Goal: Information Seeking & Learning: Find specific fact

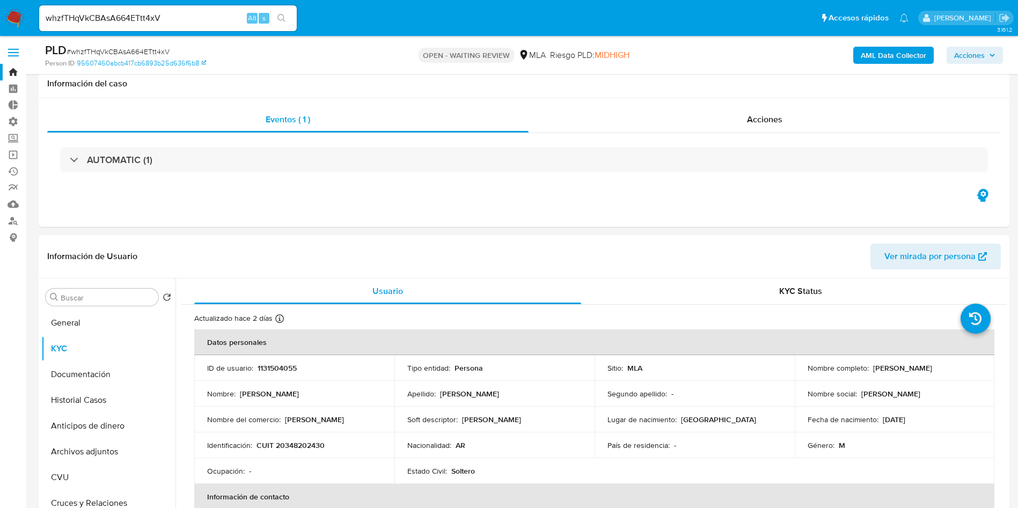
select select "10"
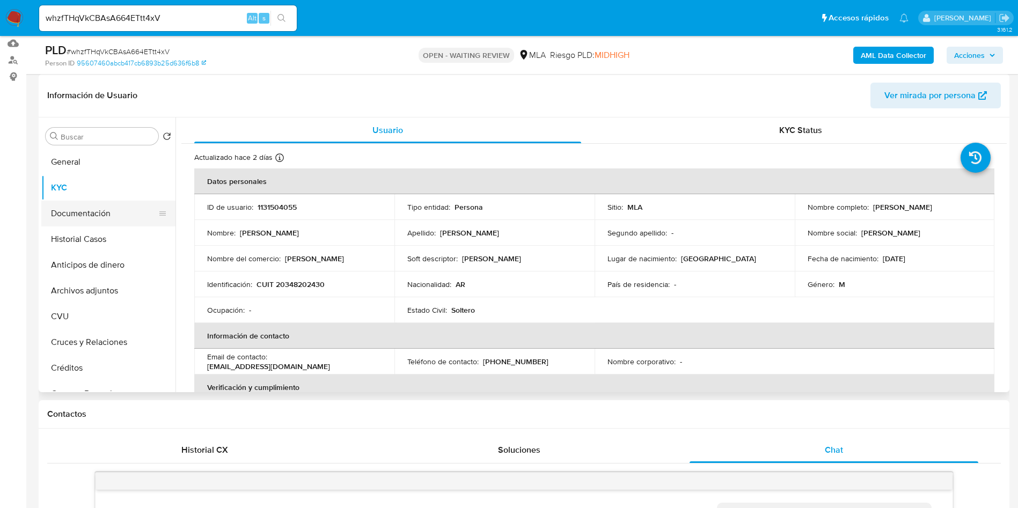
scroll to position [658, 0]
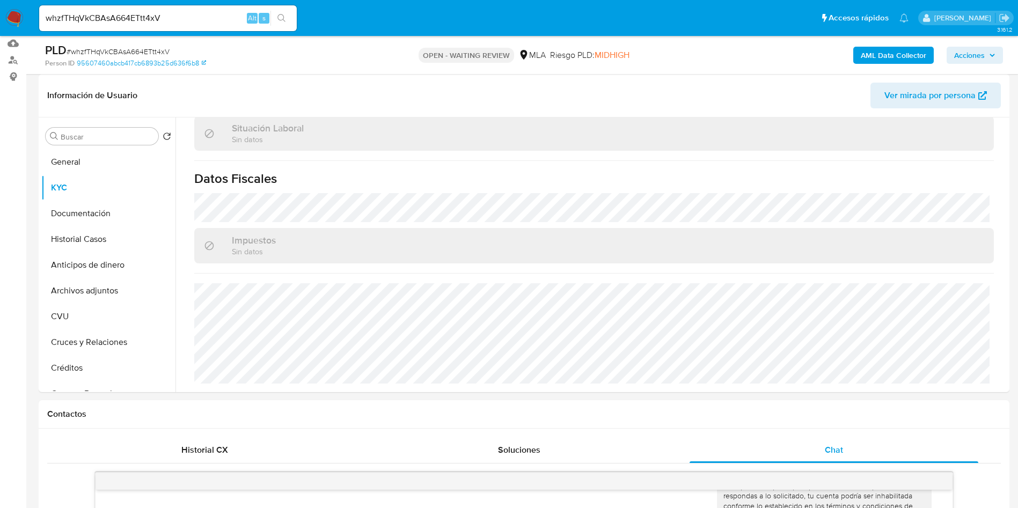
click at [172, 19] on input "whzfTHqVkCBAsA664ETtt4xV" at bounding box center [168, 18] width 258 height 14
paste input "IyDEGJbbgOy737Mh0DY8FOd2"
type input "IyDEGJbbgOy737Mh0DY8FOd2"
click at [286, 20] on icon "search-icon" at bounding box center [281, 18] width 9 height 9
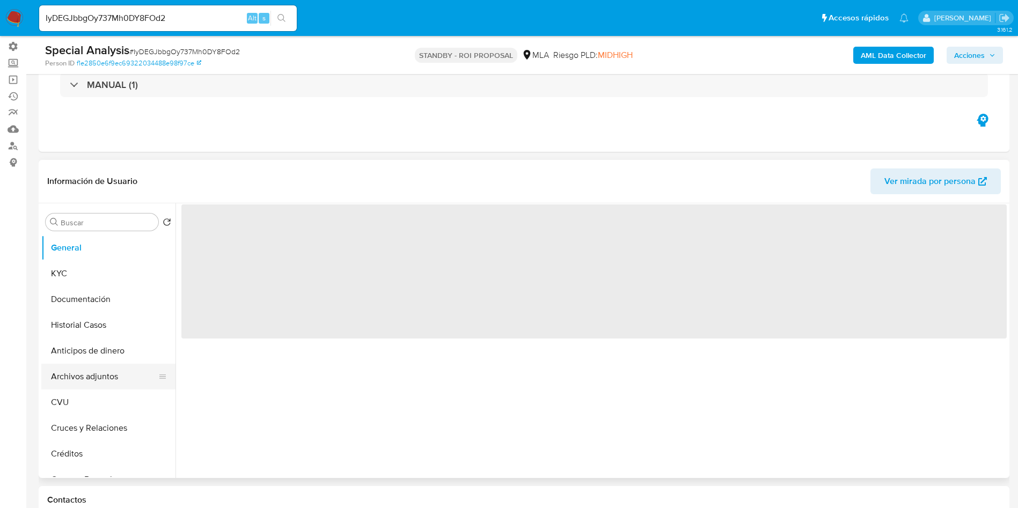
scroll to position [80, 0]
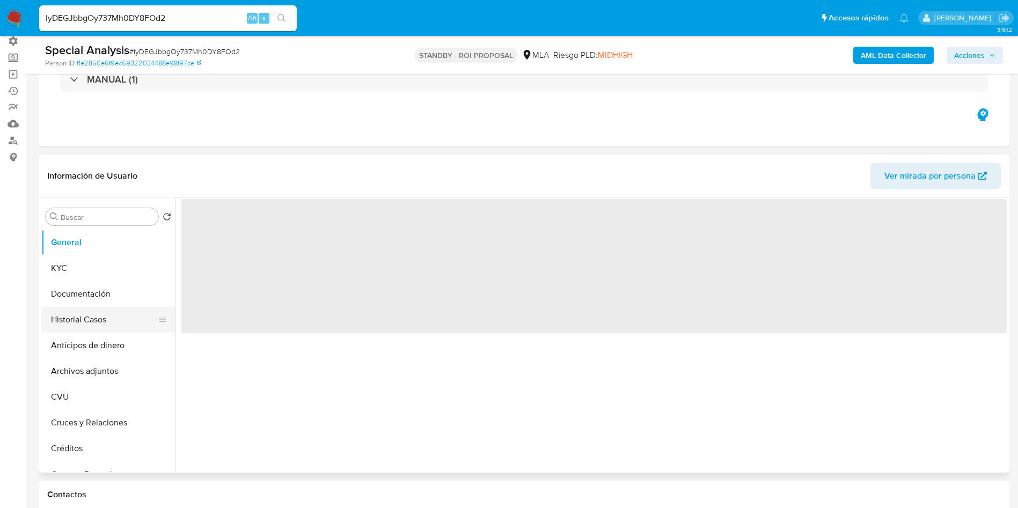
click at [85, 318] on button "Historial Casos" at bounding box center [104, 320] width 126 height 26
select select "10"
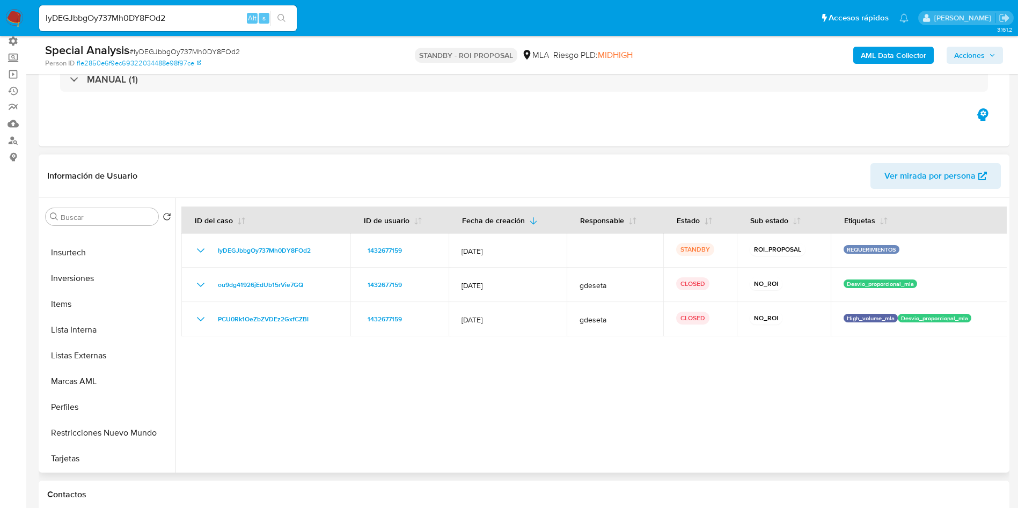
scroll to position [556, 0]
click at [112, 359] on button "Restricciones Nuevo Mundo" at bounding box center [104, 356] width 126 height 26
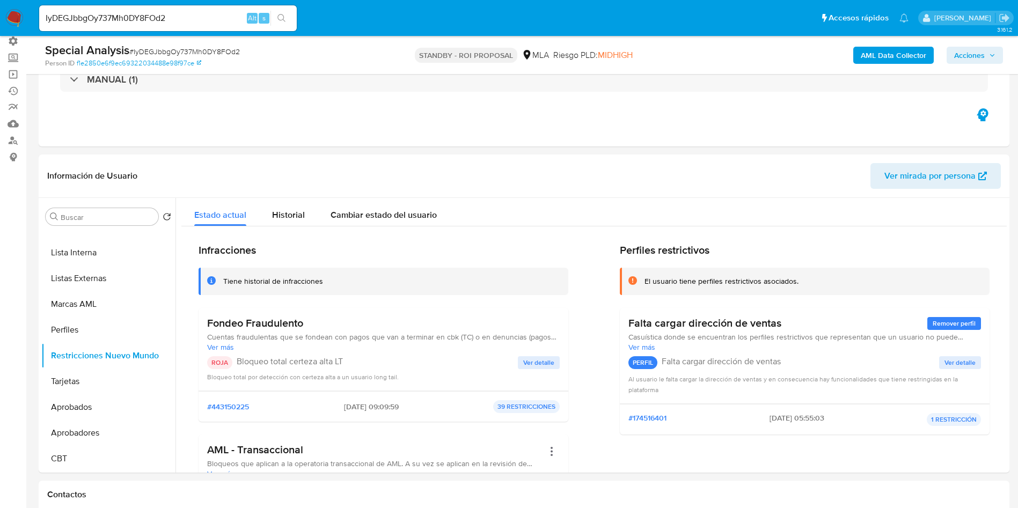
click at [16, 14] on img at bounding box center [14, 18] width 18 height 18
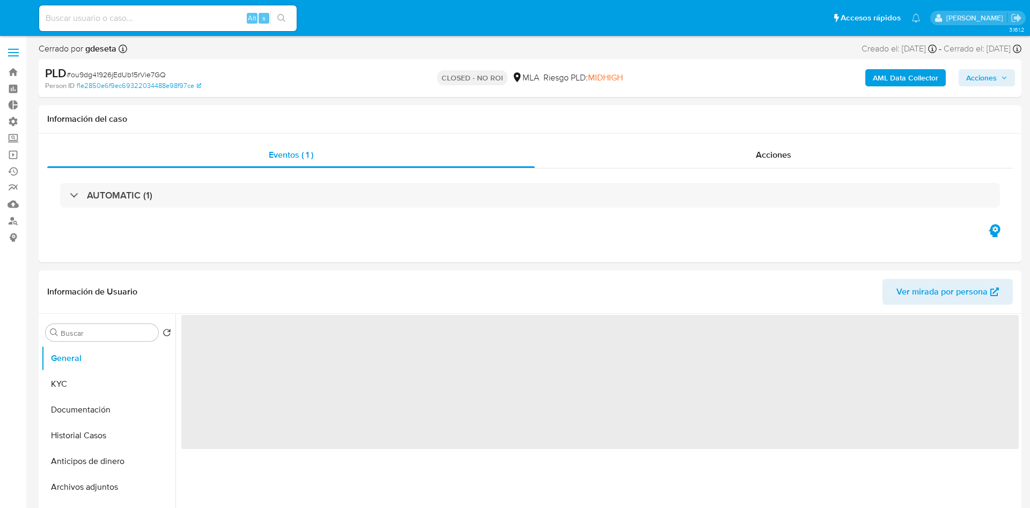
select select "10"
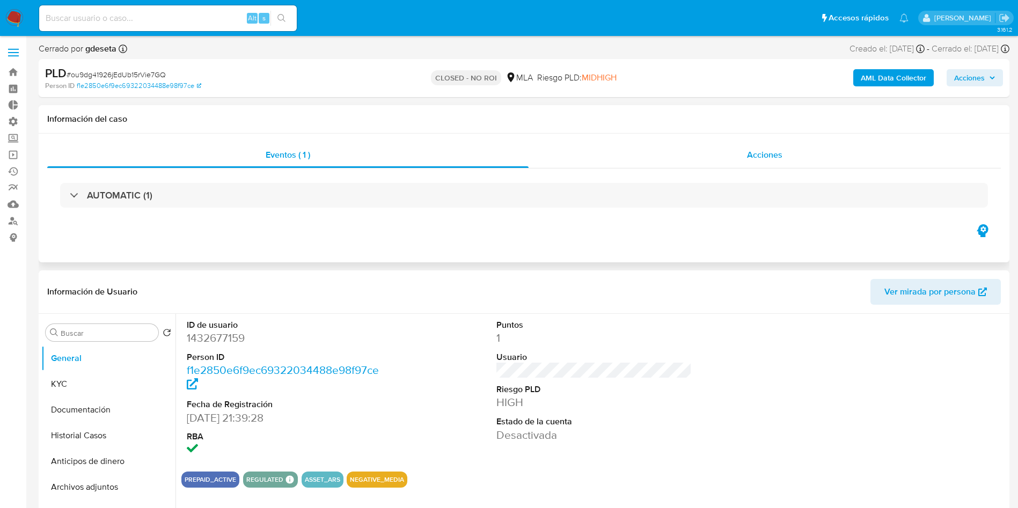
click at [791, 167] on div "Acciones" at bounding box center [765, 155] width 472 height 26
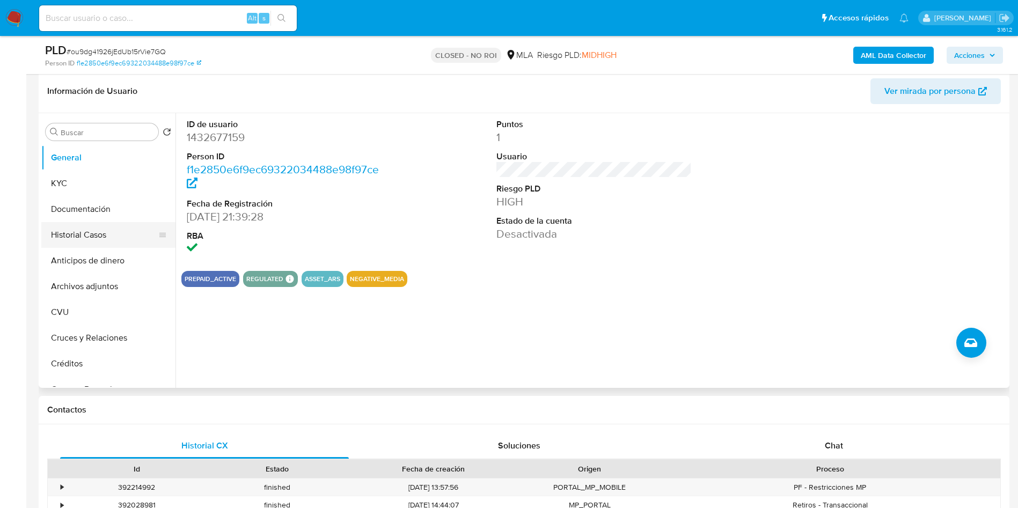
click at [101, 236] on button "Historial Casos" at bounding box center [104, 235] width 126 height 26
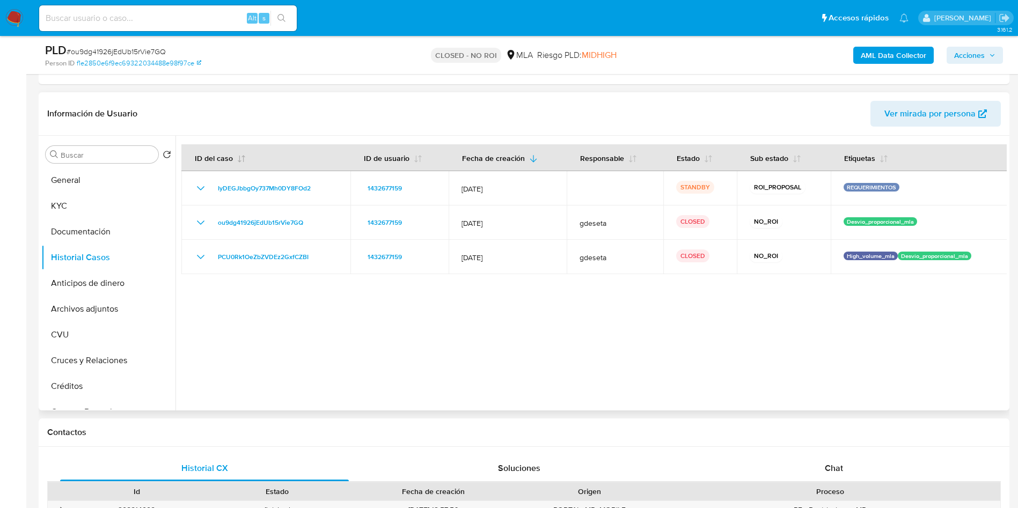
scroll to position [161, 0]
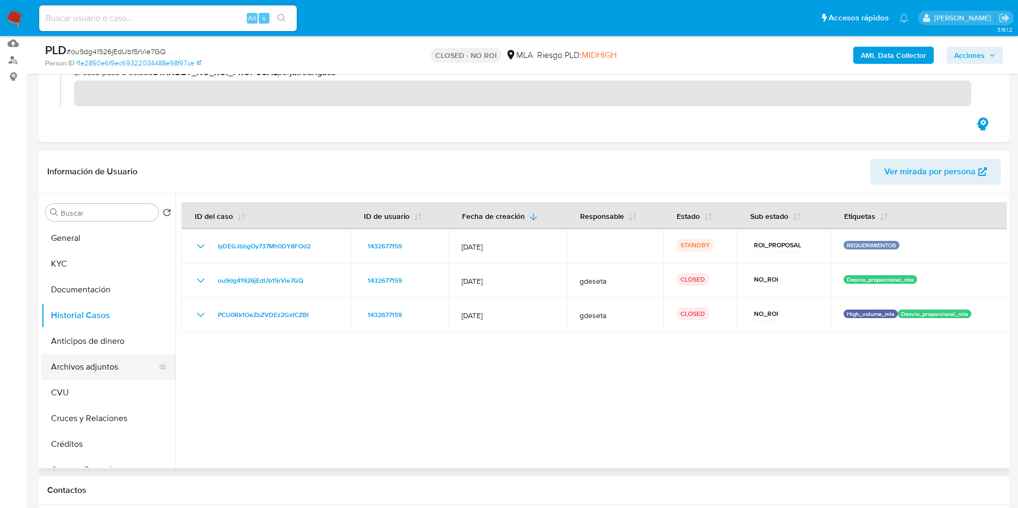
click at [99, 364] on button "Archivos adjuntos" at bounding box center [104, 367] width 126 height 26
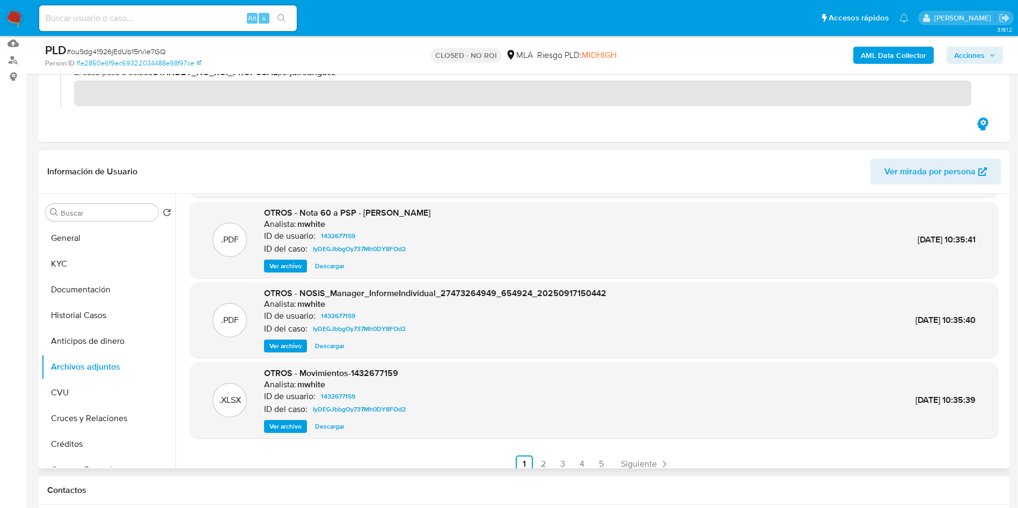
scroll to position [90, 0]
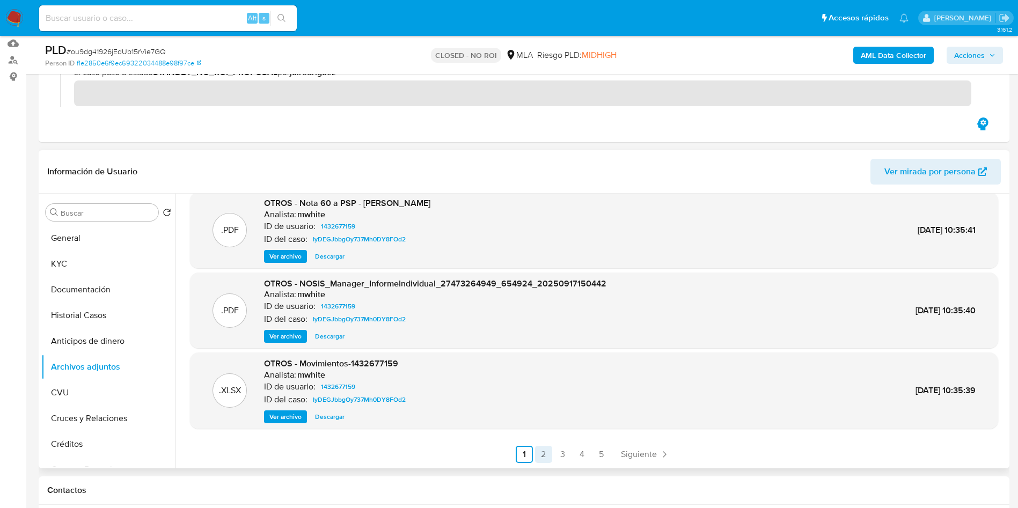
click at [541, 455] on link "2" at bounding box center [543, 454] width 17 height 17
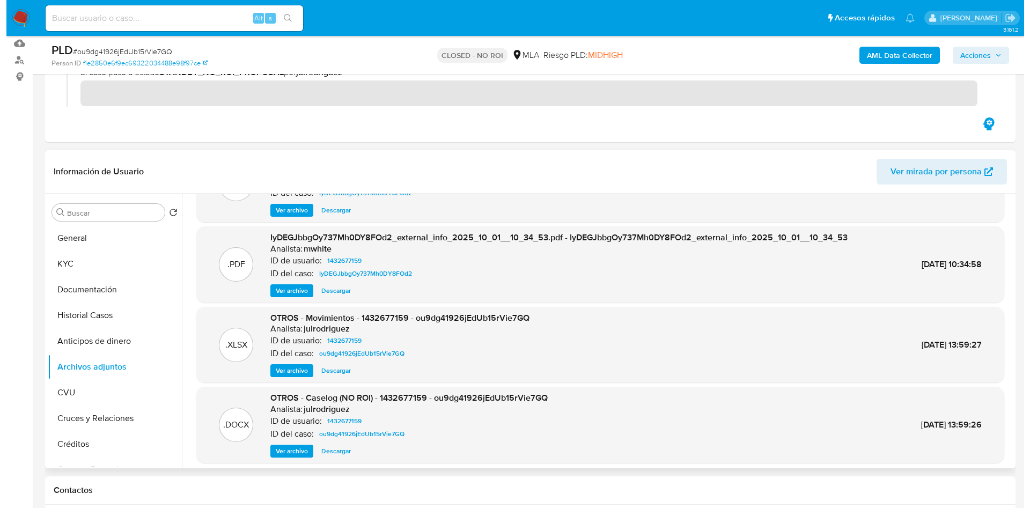
scroll to position [80, 0]
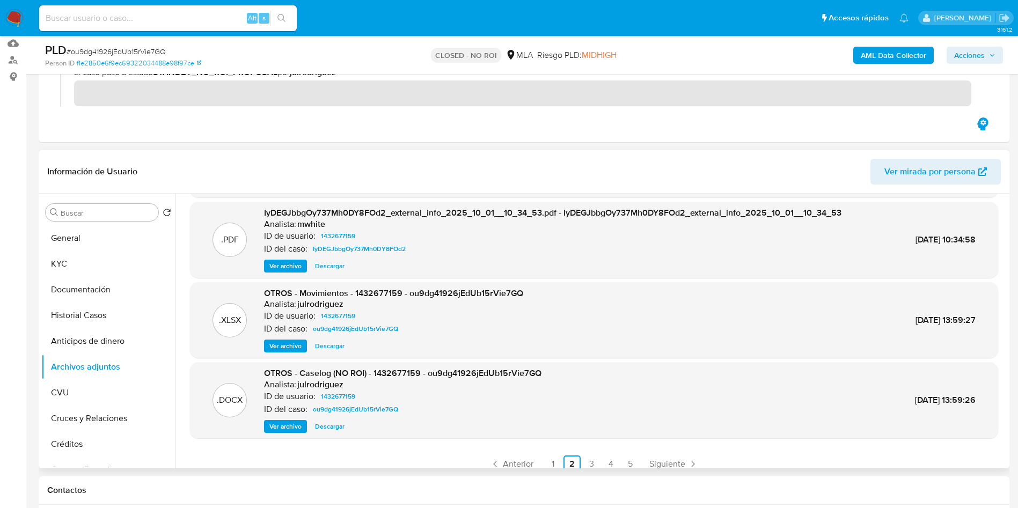
click at [280, 428] on span "Ver archivo" at bounding box center [285, 426] width 32 height 11
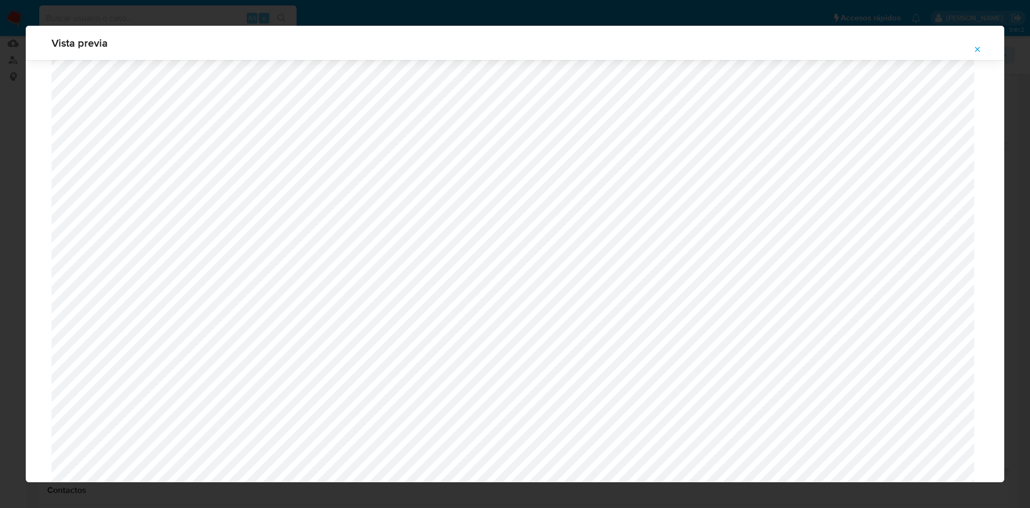
scroll to position [220, 0]
click at [977, 50] on icon "Attachment preview" at bounding box center [978, 49] width 5 height 5
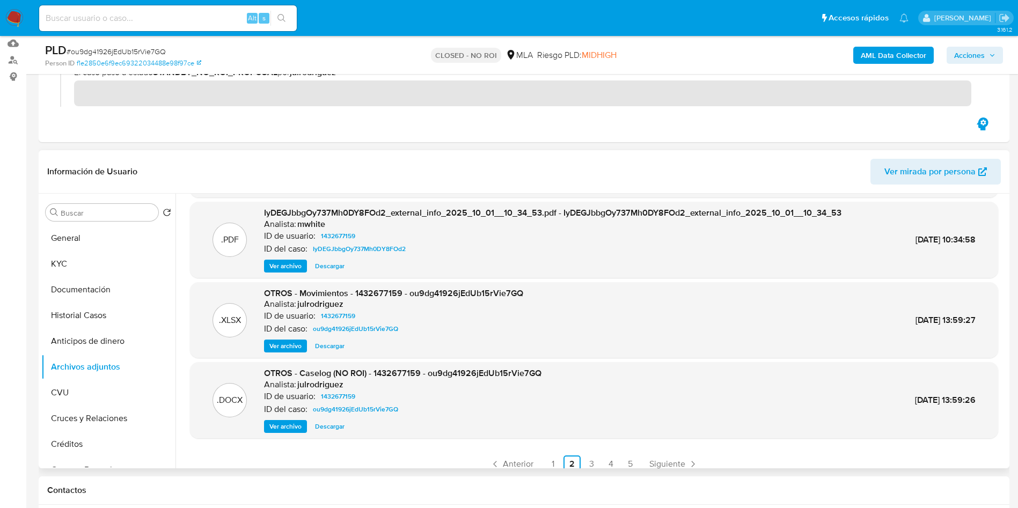
scroll to position [483, 0]
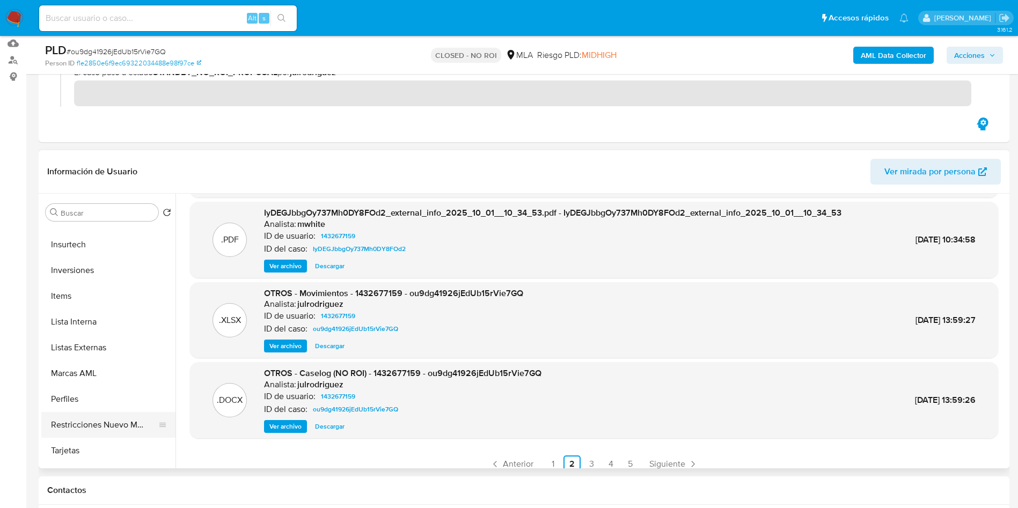
click at [88, 417] on button "Restricciones Nuevo Mundo" at bounding box center [104, 425] width 126 height 26
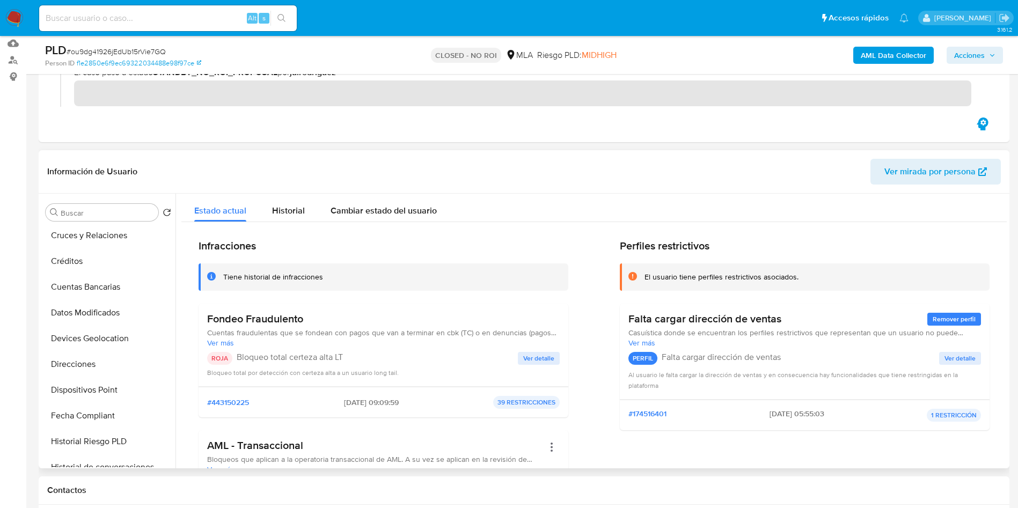
scroll to position [0, 0]
click at [111, 266] on button "KYC" at bounding box center [104, 264] width 126 height 26
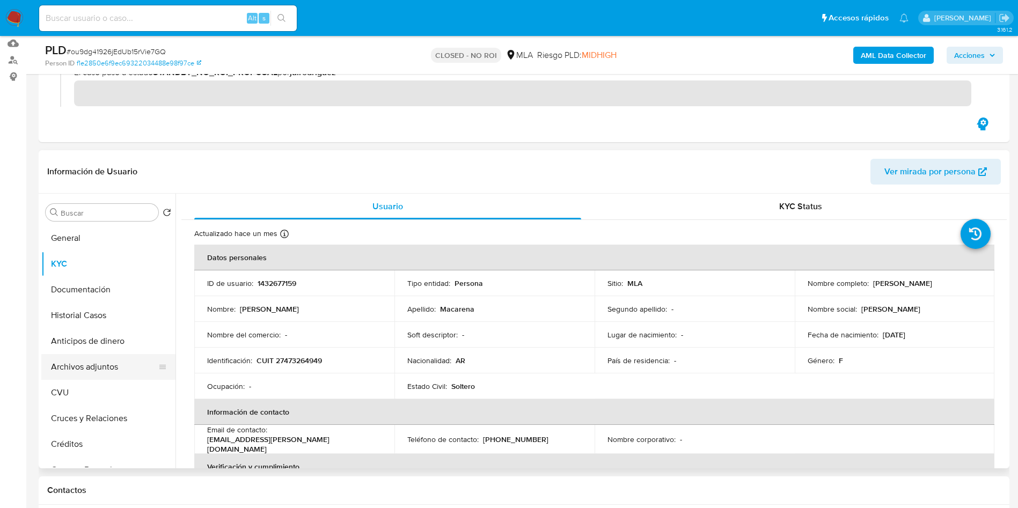
click at [90, 368] on button "Archivos adjuntos" at bounding box center [104, 367] width 126 height 26
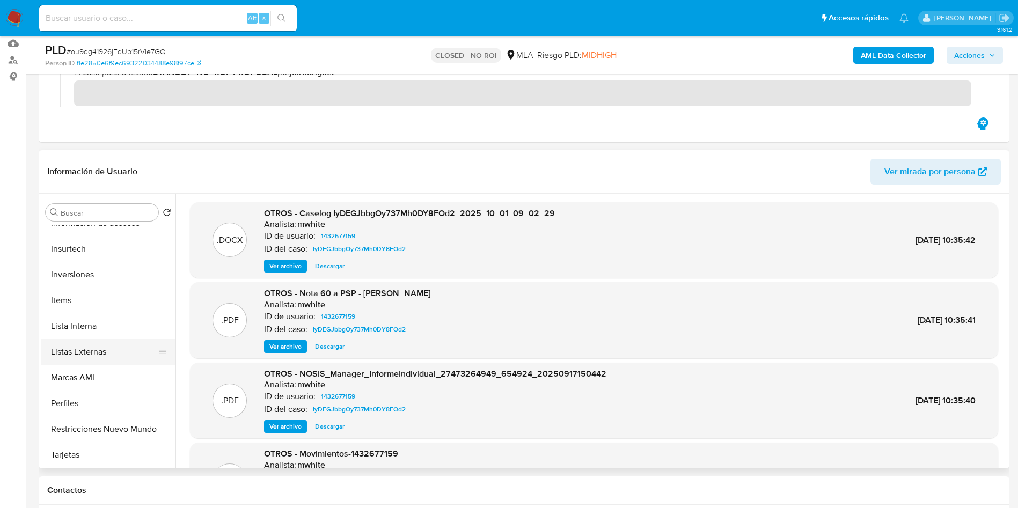
scroll to position [483, 0]
click at [105, 318] on button "Lista Interna" at bounding box center [104, 322] width 126 height 26
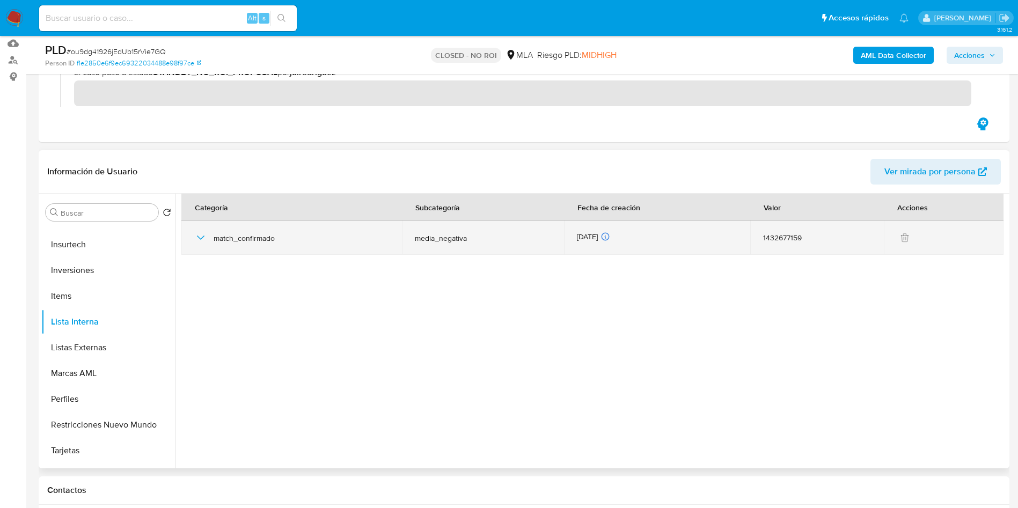
click at [197, 236] on icon "button" at bounding box center [201, 238] width 8 height 4
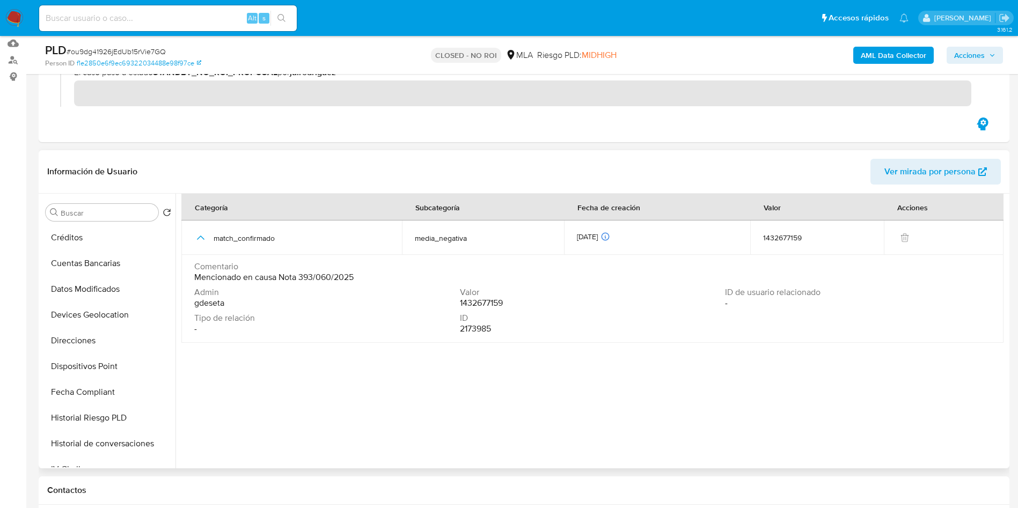
scroll to position [0, 0]
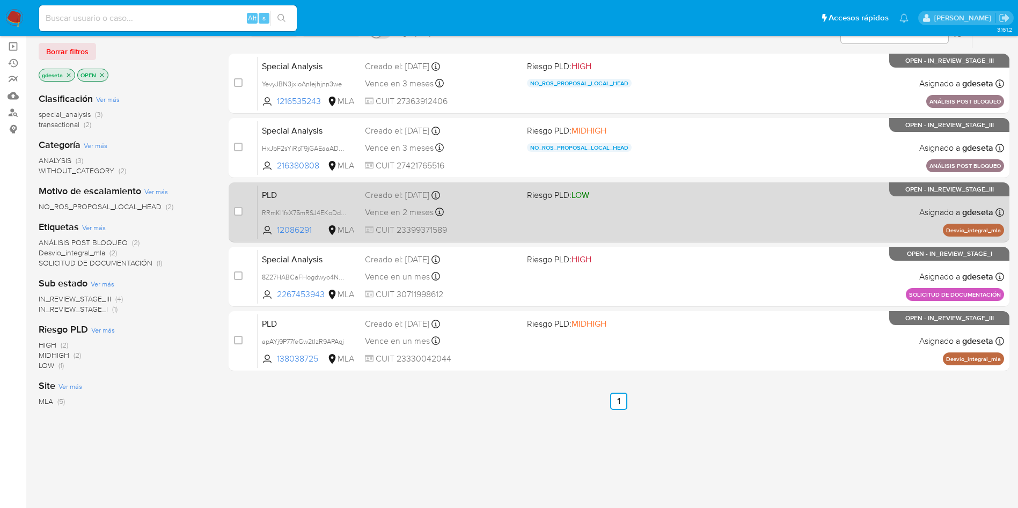
scroll to position [145, 0]
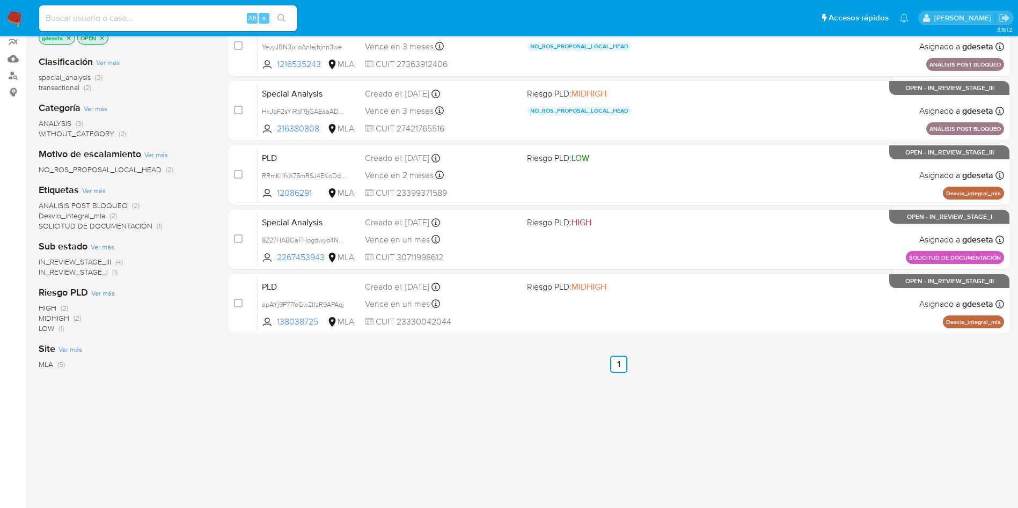
click at [160, 19] on input at bounding box center [168, 18] width 258 height 14
paste input "EnO7JjFO3aeDAA5cCOK4OO8b"
type input "EnO7JjFO3aeDAA5cCOK4OO8b"
click at [291, 24] on button "search-icon" at bounding box center [281, 18] width 22 height 15
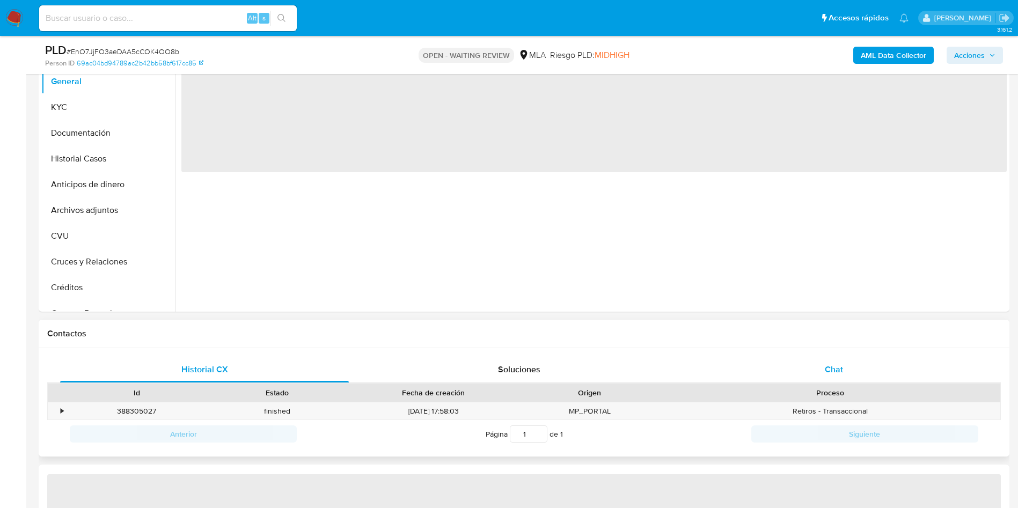
click at [830, 368] on span "Chat" at bounding box center [834, 369] width 18 height 12
select select "10"
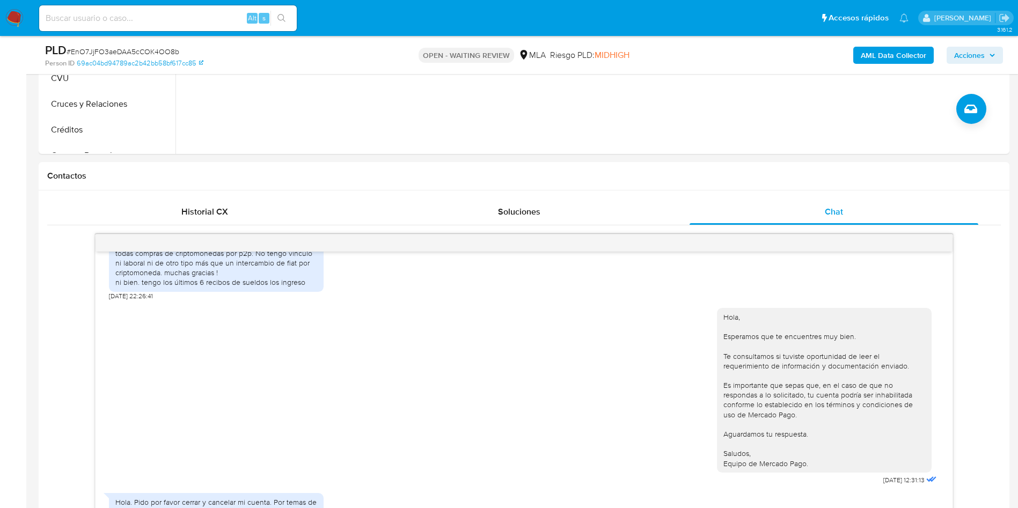
scroll to position [161, 0]
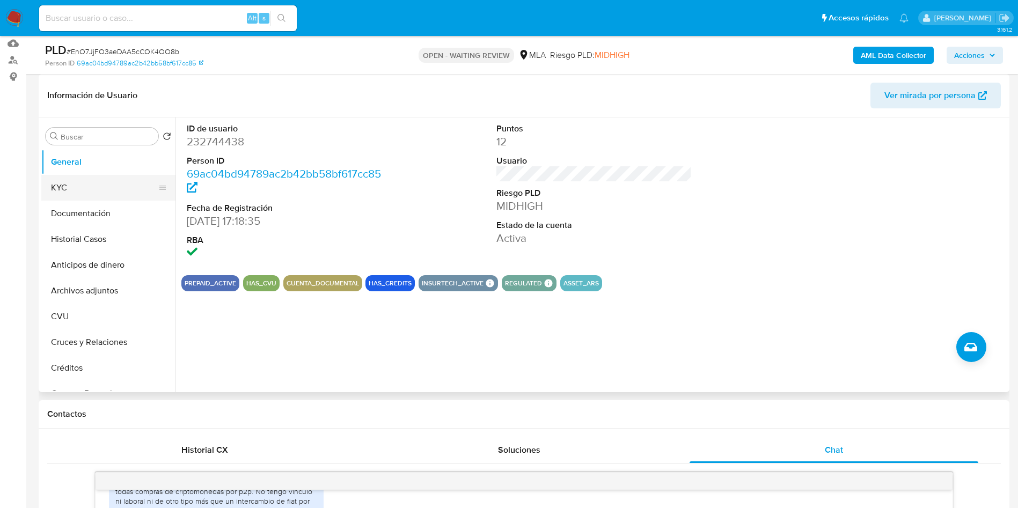
click at [65, 186] on button "KYC" at bounding box center [104, 188] width 126 height 26
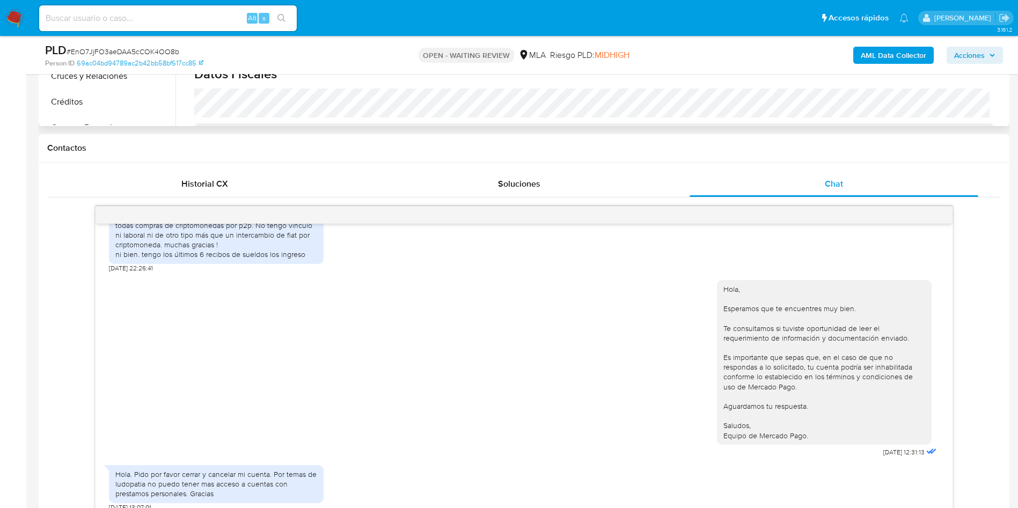
scroll to position [402, 0]
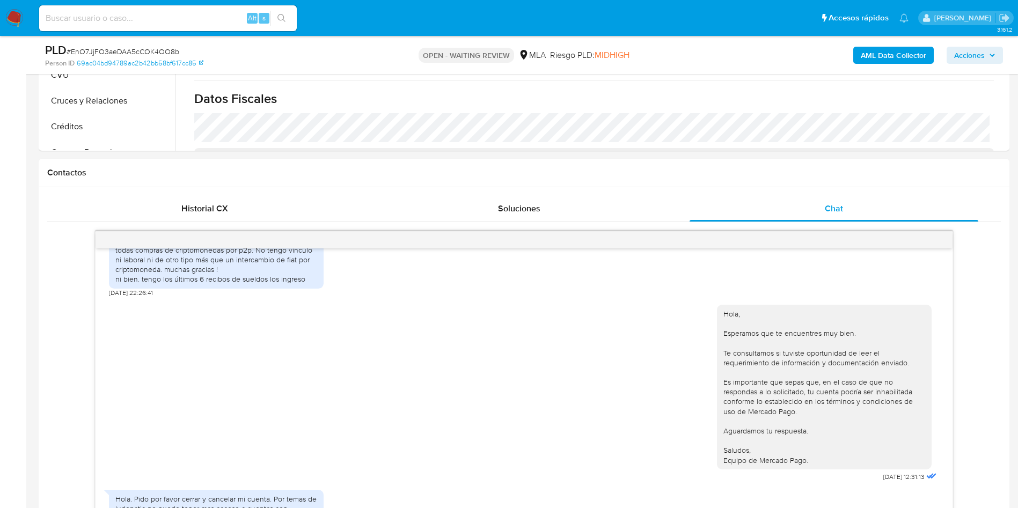
click at [142, 14] on input at bounding box center [168, 18] width 258 height 14
paste input "3oQPnUAEwzcJL4bU06XzUon6"
type input "3oQPnUAEwzcJL4bU06XzUon6"
click at [285, 21] on icon "search-icon" at bounding box center [281, 18] width 8 height 8
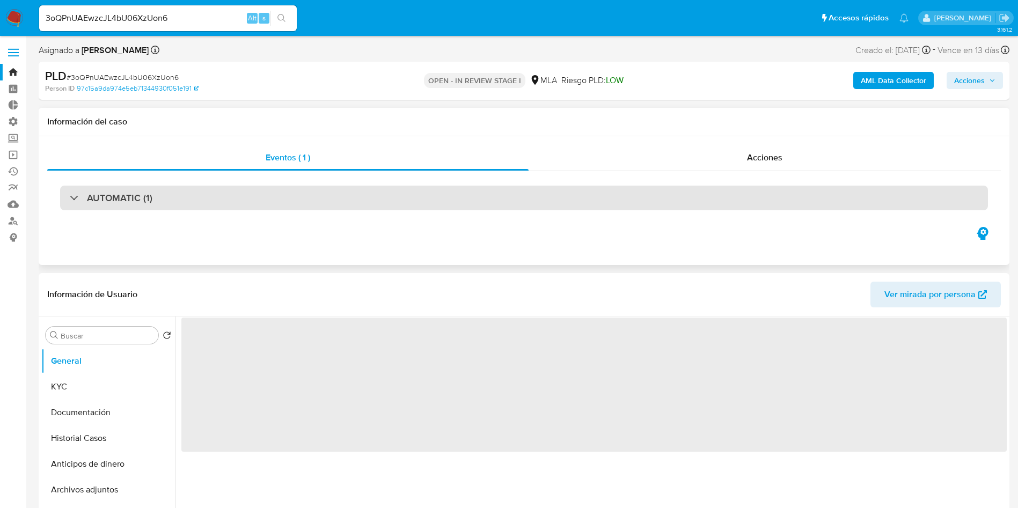
select select "10"
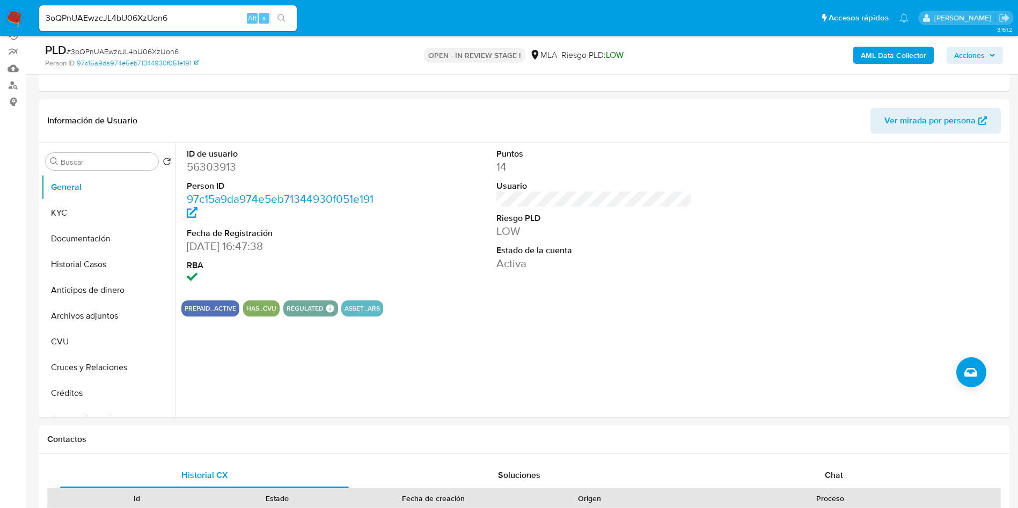
scroll to position [161, 0]
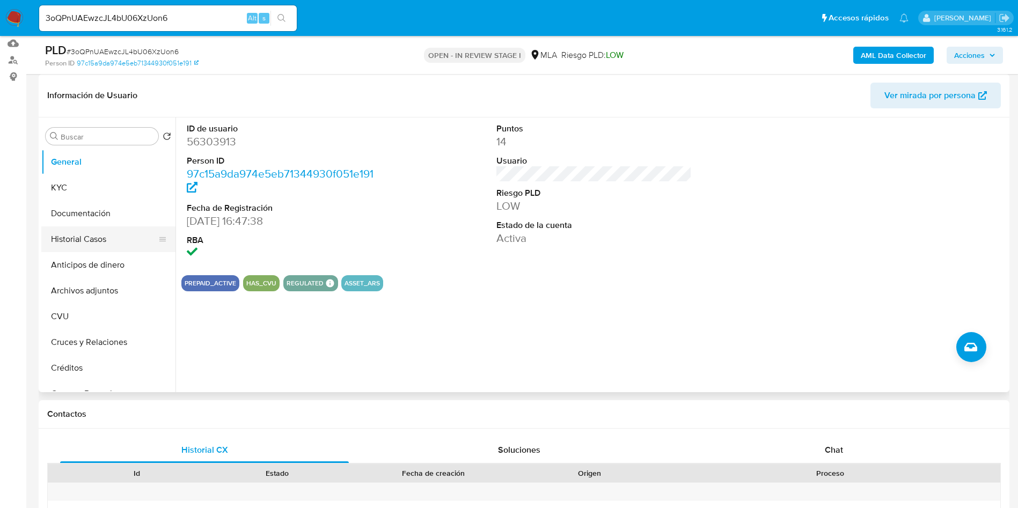
click at [108, 247] on button "Historial Casos" at bounding box center [104, 239] width 126 height 26
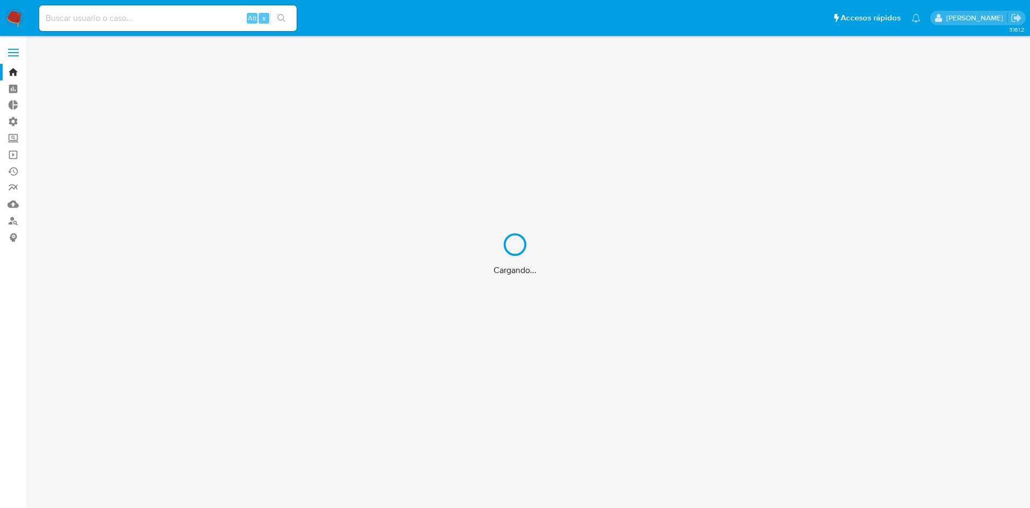
click at [214, 20] on div "Cargando..." at bounding box center [515, 254] width 1030 height 508
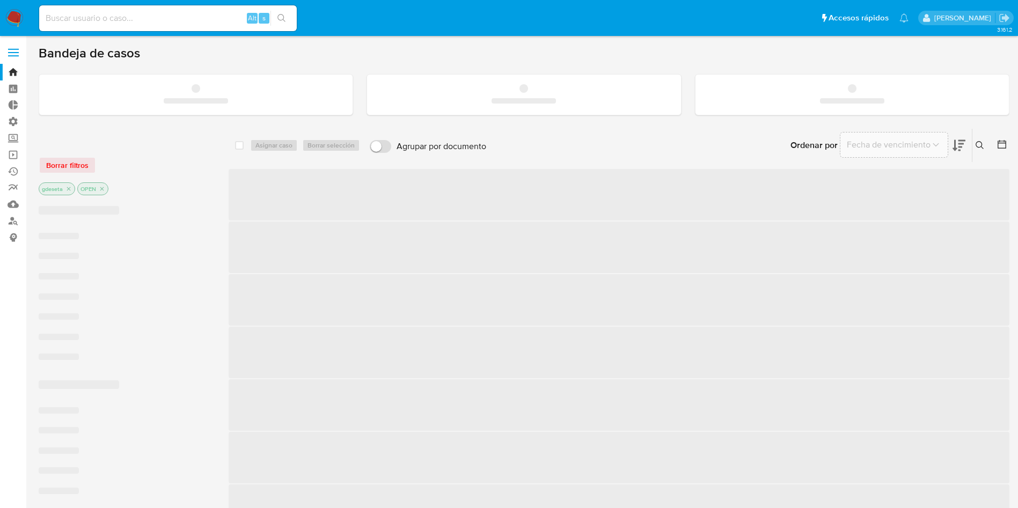
click at [105, 14] on input at bounding box center [168, 18] width 258 height 14
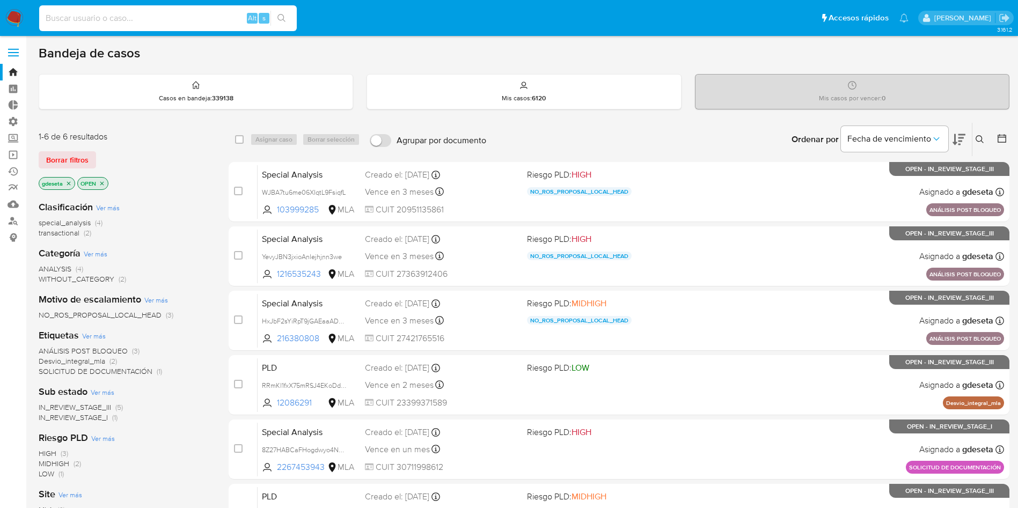
paste input "1904051581"
type input "1904051581"
click at [274, 25] on button "search-icon" at bounding box center [281, 18] width 22 height 15
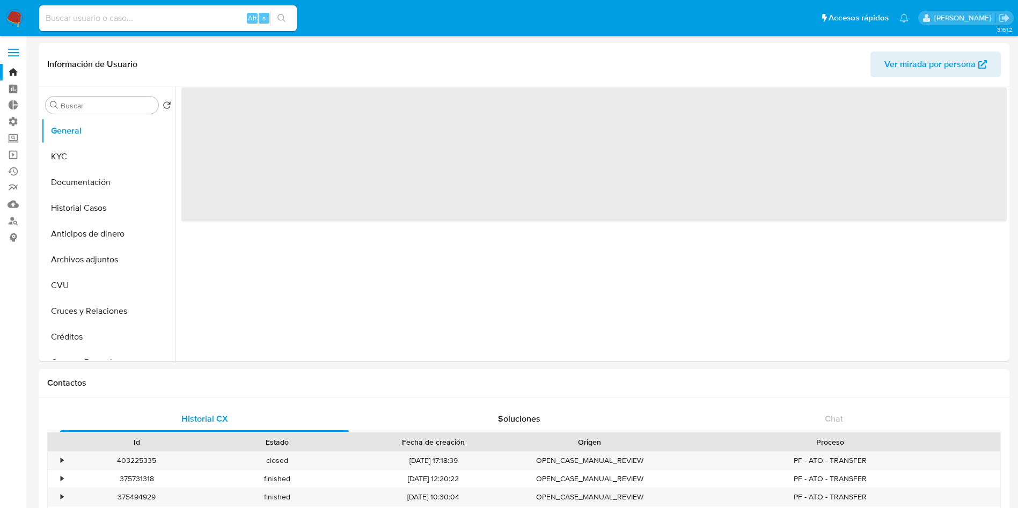
select select "10"
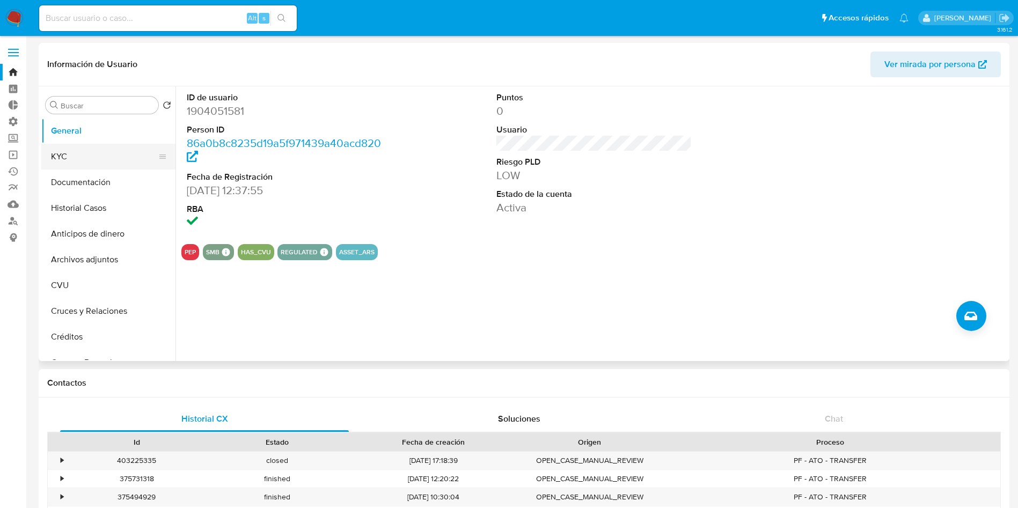
click at [106, 153] on button "KYC" at bounding box center [104, 157] width 126 height 26
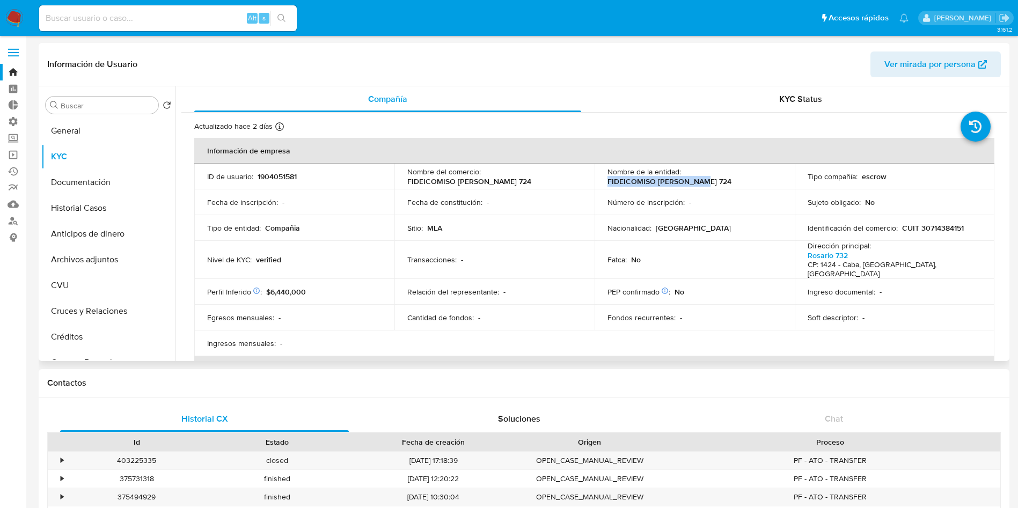
drag, startPoint x: 720, startPoint y: 183, endPoint x: 605, endPoint y: 181, distance: 114.8
click at [607, 181] on div "Nombre de la entidad : FIDEICOMISO ROSARIO 724" at bounding box center [694, 176] width 174 height 19
copy p "FIDEICOMISO ROSARIO 724"
click at [482, 294] on td "Relación del representante : -" at bounding box center [494, 292] width 200 height 26
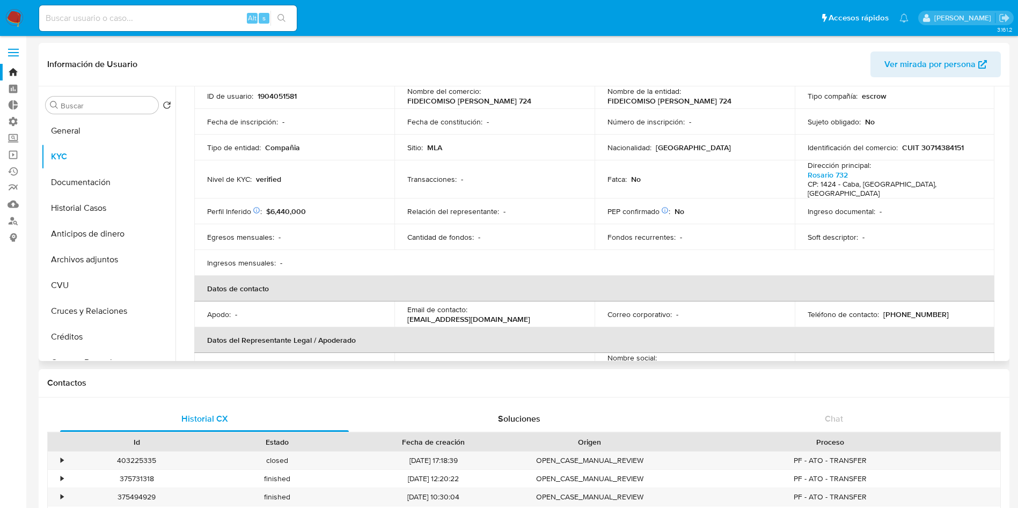
scroll to position [161, 0]
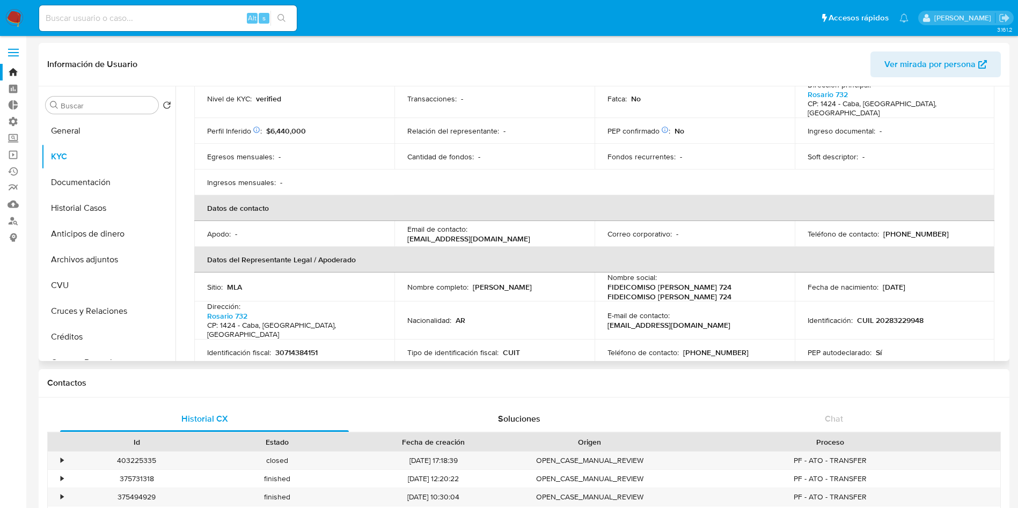
drag, startPoint x: 561, startPoint y: 279, endPoint x: 473, endPoint y: 278, distance: 88.0
click at [473, 282] on div "Nombre completo : Marcelo Javier Cippitelli" at bounding box center [494, 287] width 174 height 10
copy p "Marcelo Javier Cippitelli"
click at [104, 209] on button "Historial Casos" at bounding box center [104, 208] width 126 height 26
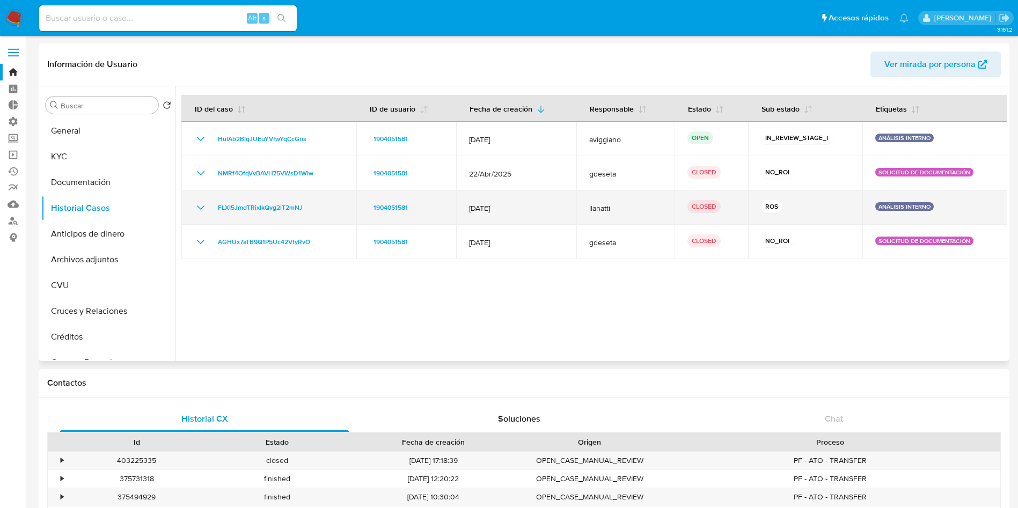
click at [200, 208] on icon "Mostrar/Ocultar" at bounding box center [200, 207] width 13 height 13
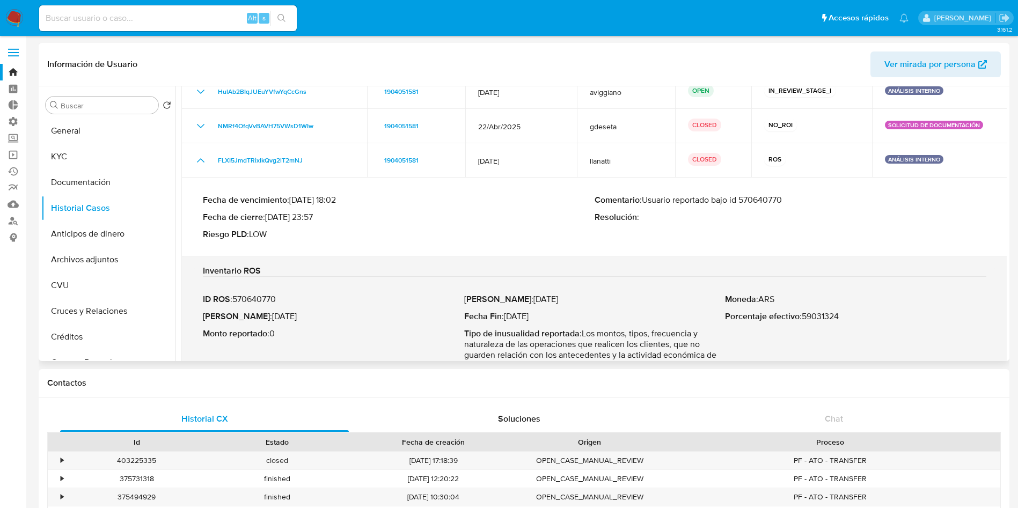
scroll to position [80, 0]
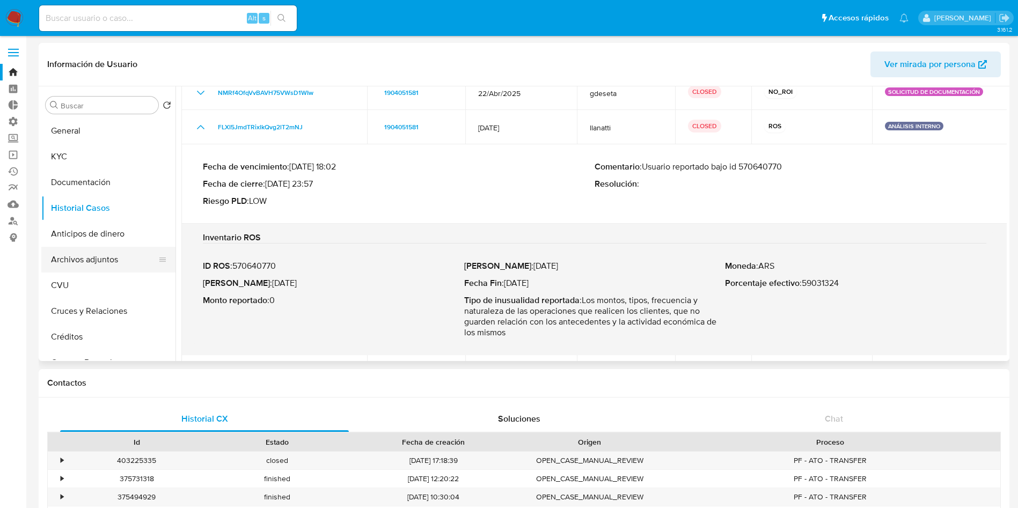
click at [108, 252] on button "Archivos adjuntos" at bounding box center [104, 260] width 126 height 26
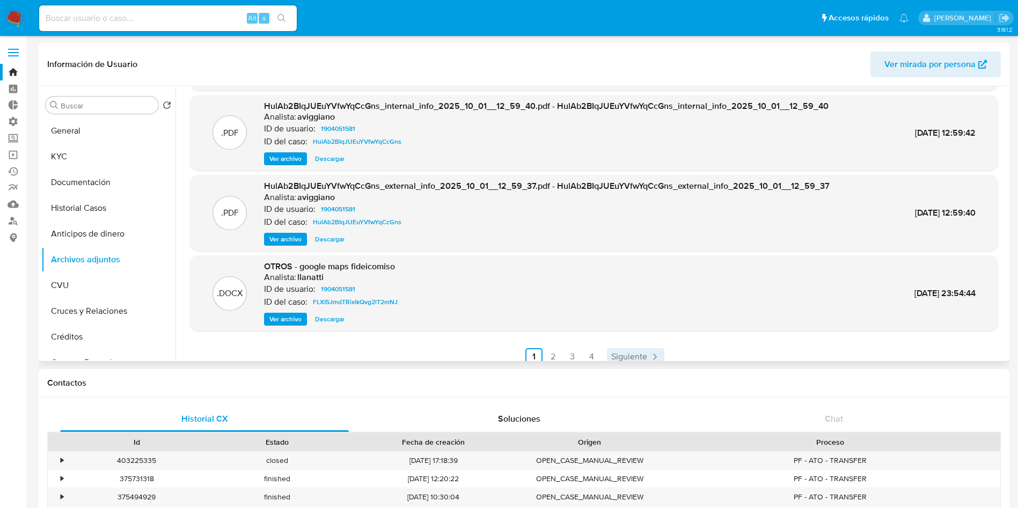
click at [629, 353] on span "Siguiente" at bounding box center [629, 357] width 36 height 9
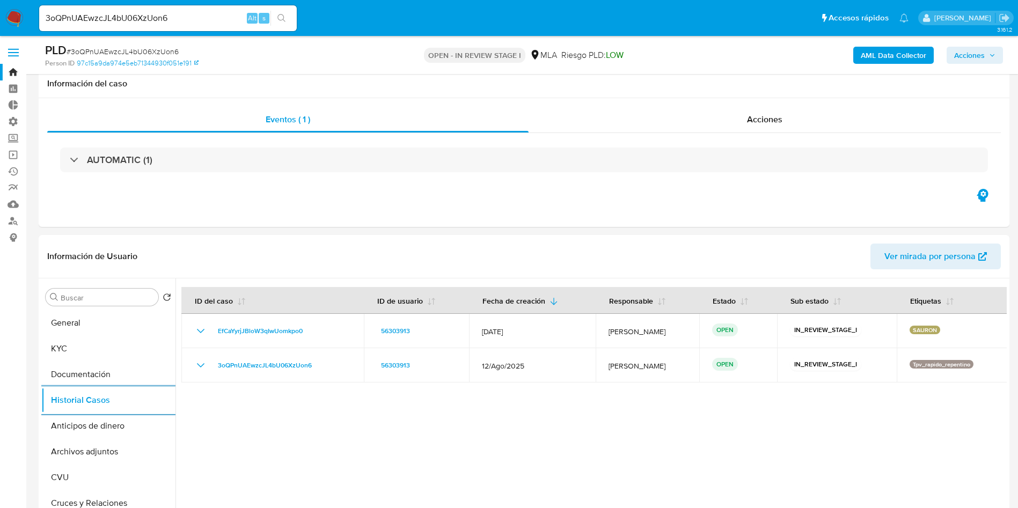
select select "10"
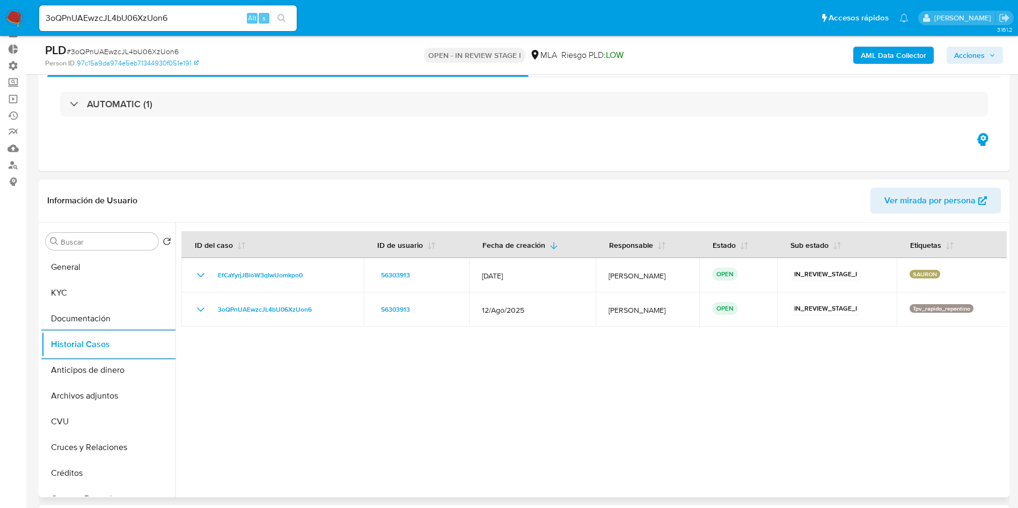
scroll to position [80, 0]
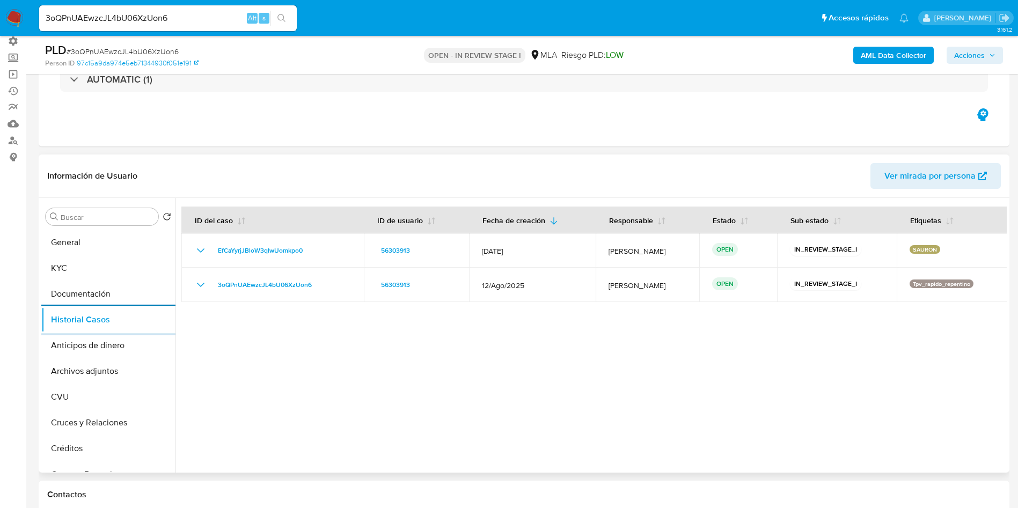
click at [439, 371] on div at bounding box center [590, 335] width 831 height 275
